Goal: Go to known website: Access a specific website the user already knows

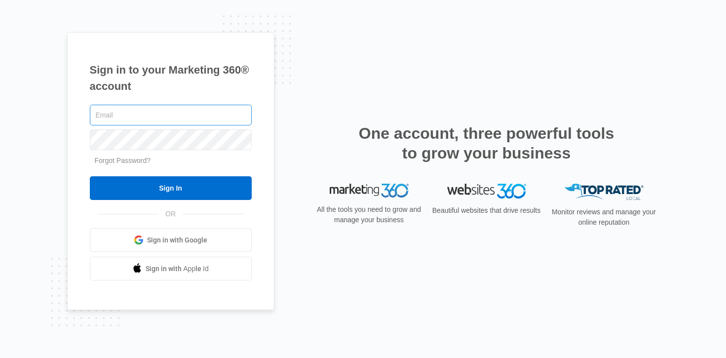
click at [138, 114] on input "text" at bounding box center [171, 115] width 162 height 21
type input "[PERSON_NAME][EMAIL_ADDRESS][PERSON_NAME][DOMAIN_NAME]"
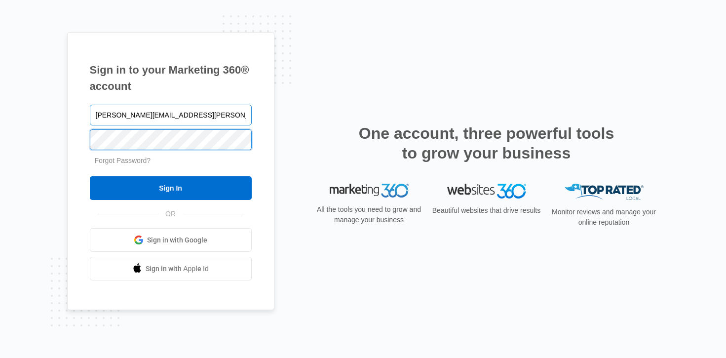
click at [90, 176] on input "Sign In" at bounding box center [171, 188] width 162 height 24
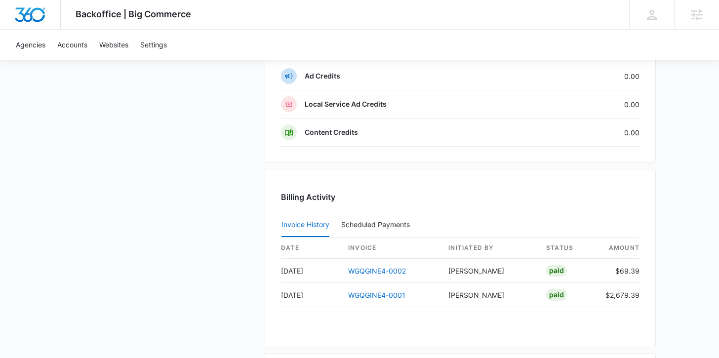
scroll to position [978, 0]
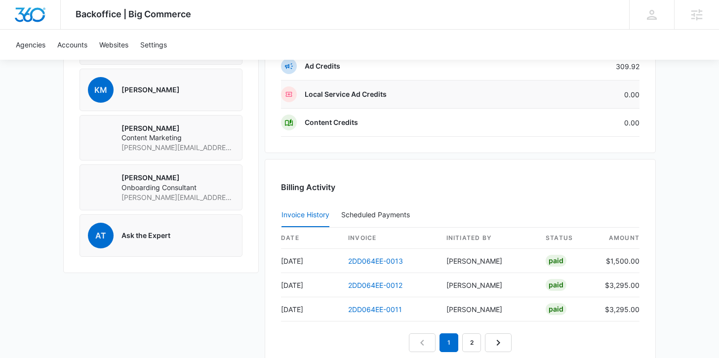
scroll to position [828, 0]
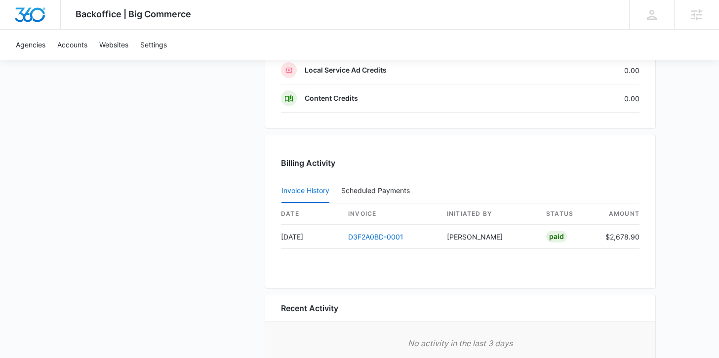
scroll to position [898, 0]
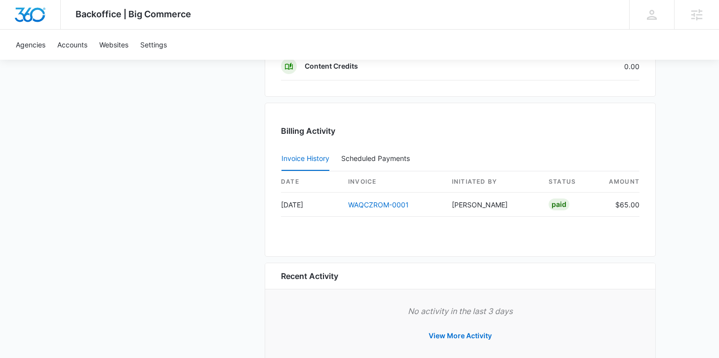
scroll to position [956, 0]
